Goal: Transaction & Acquisition: Purchase product/service

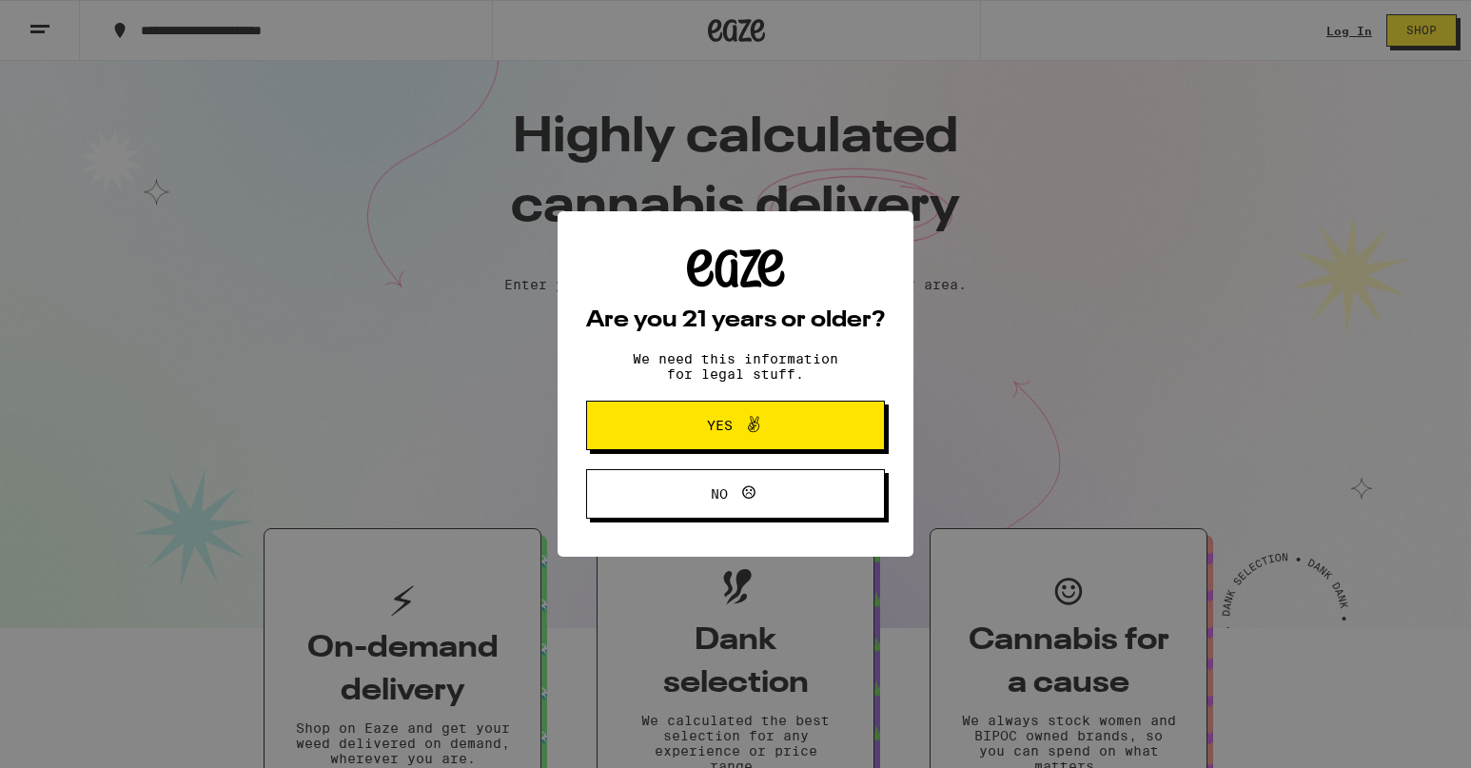
click at [757, 427] on icon at bounding box center [753, 424] width 23 height 23
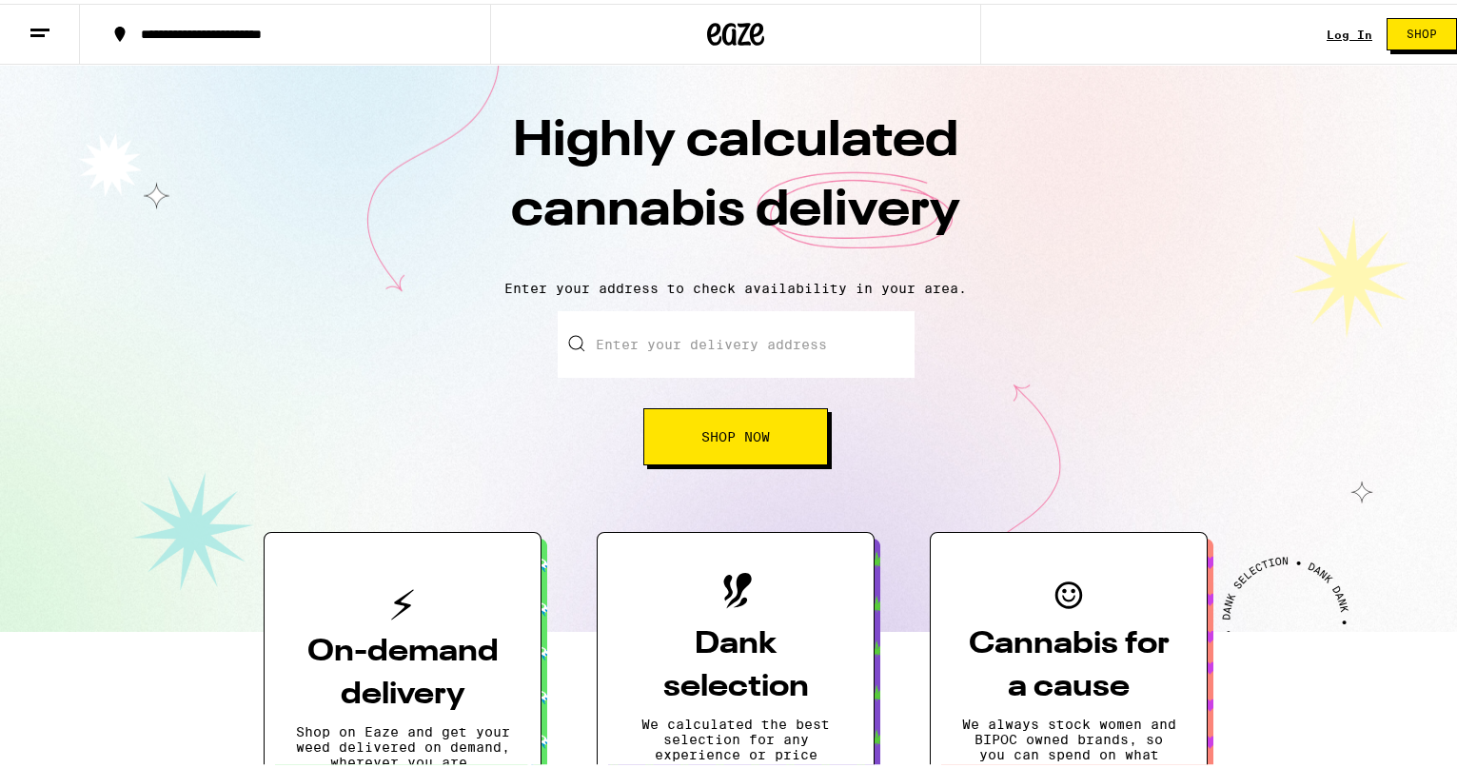
click at [1329, 30] on link "Log In" at bounding box center [1350, 31] width 46 height 12
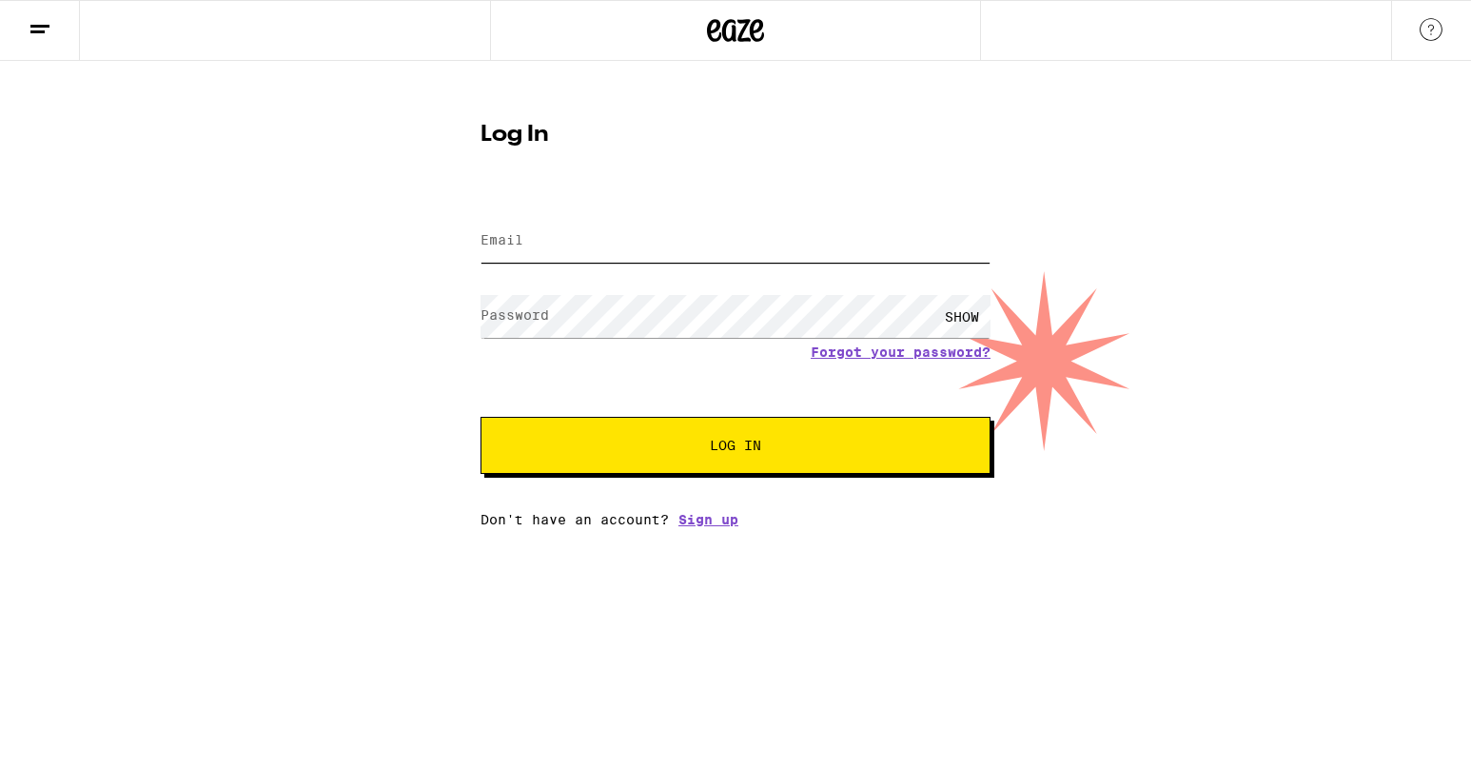
type input "[EMAIL_ADDRESS][DOMAIN_NAME]"
click at [757, 451] on span "Log In" at bounding box center [735, 445] width 51 height 13
